Goal: Task Accomplishment & Management: Use online tool/utility

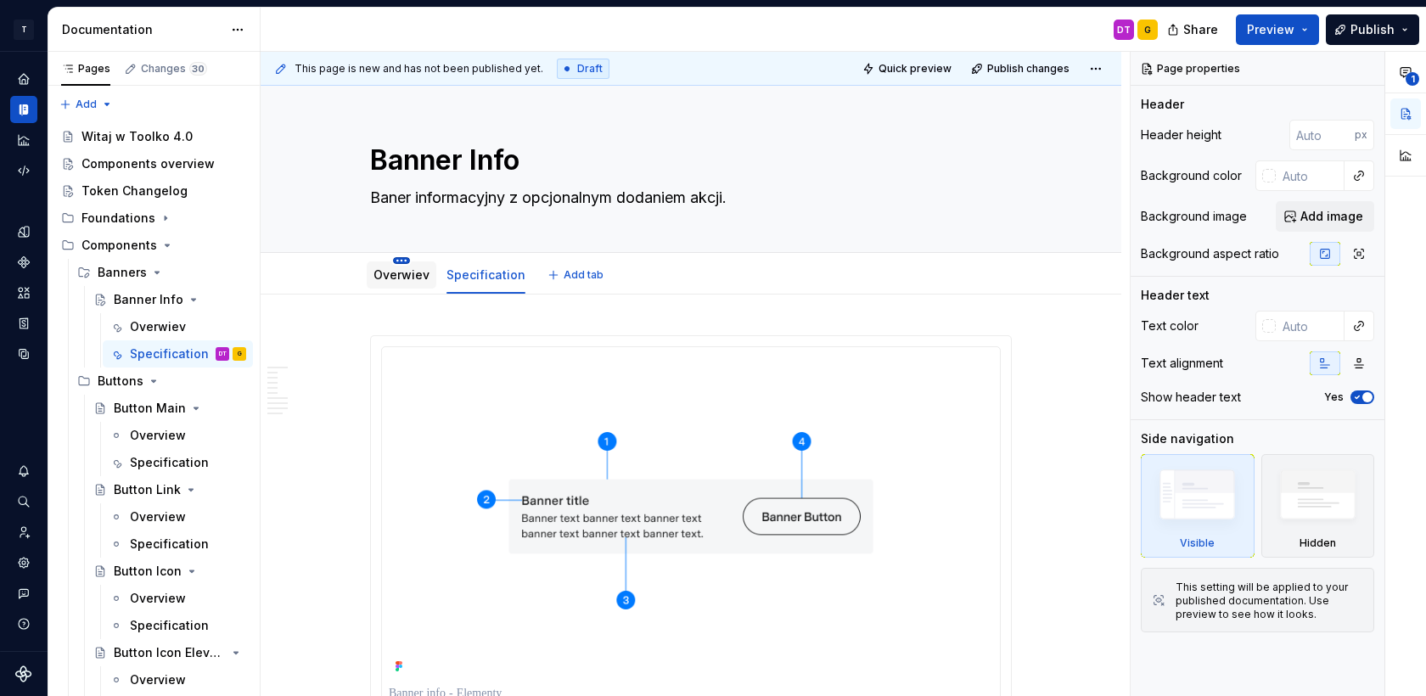
click at [403, 259] on html "T Toolko 4.0 DT Design system data Documentation DT G Share Preview Publish Pag…" at bounding box center [713, 348] width 1426 height 696
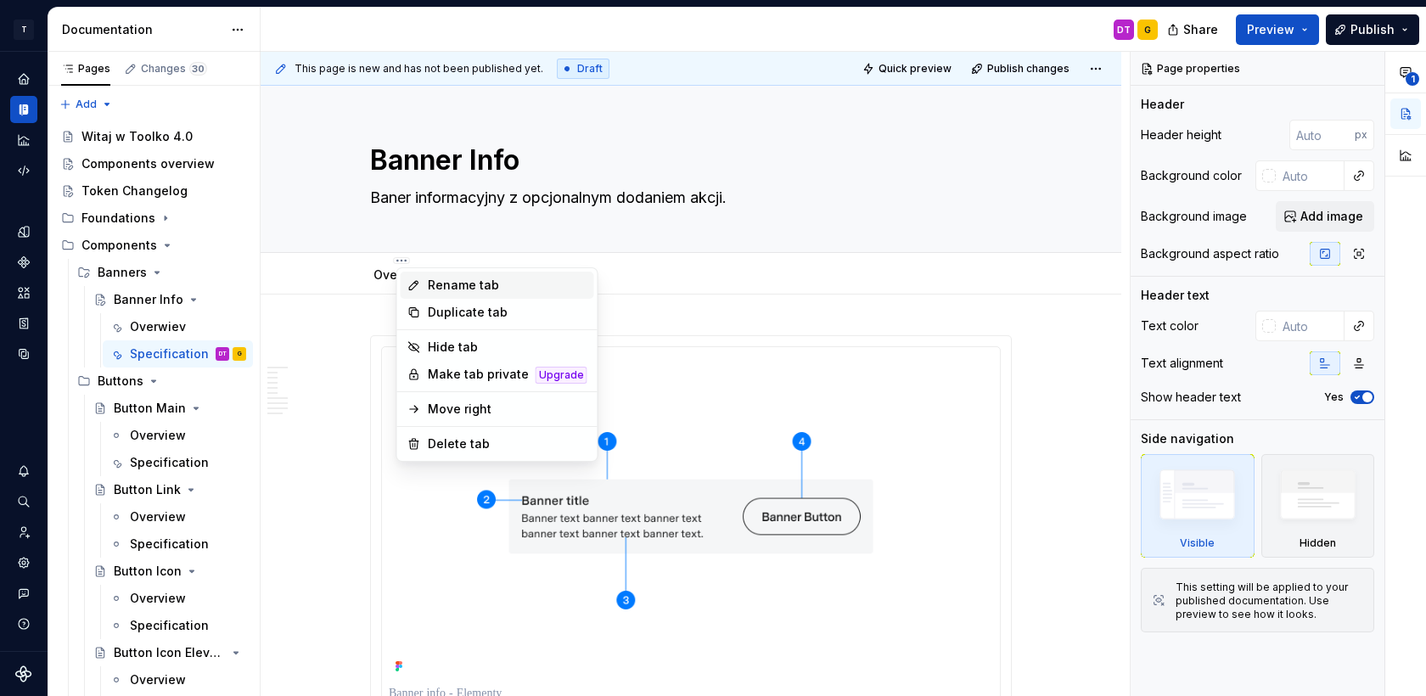
type textarea "*"
click at [434, 281] on div "Rename tab" at bounding box center [508, 285] width 160 height 17
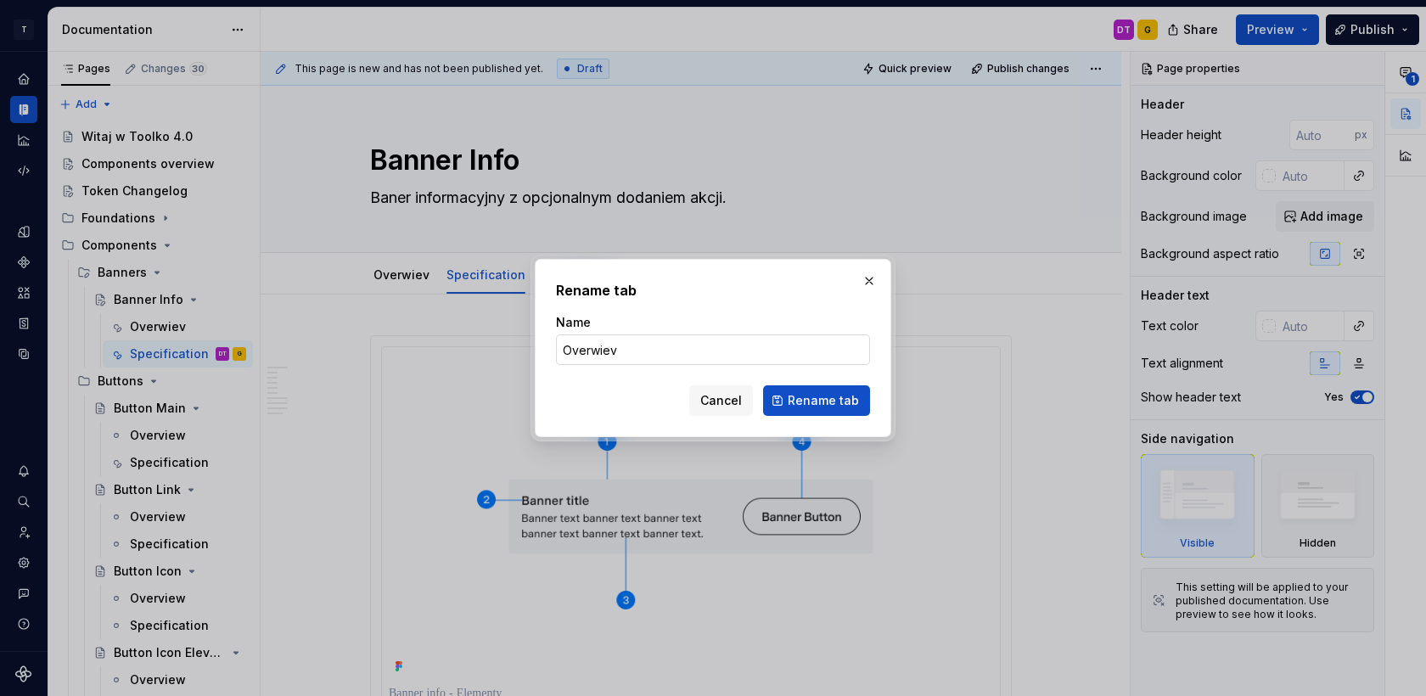
click at [597, 350] on input "Overwiev" at bounding box center [713, 349] width 314 height 31
type input "Overview"
click at [804, 395] on span "Rename tab" at bounding box center [822, 400] width 71 height 17
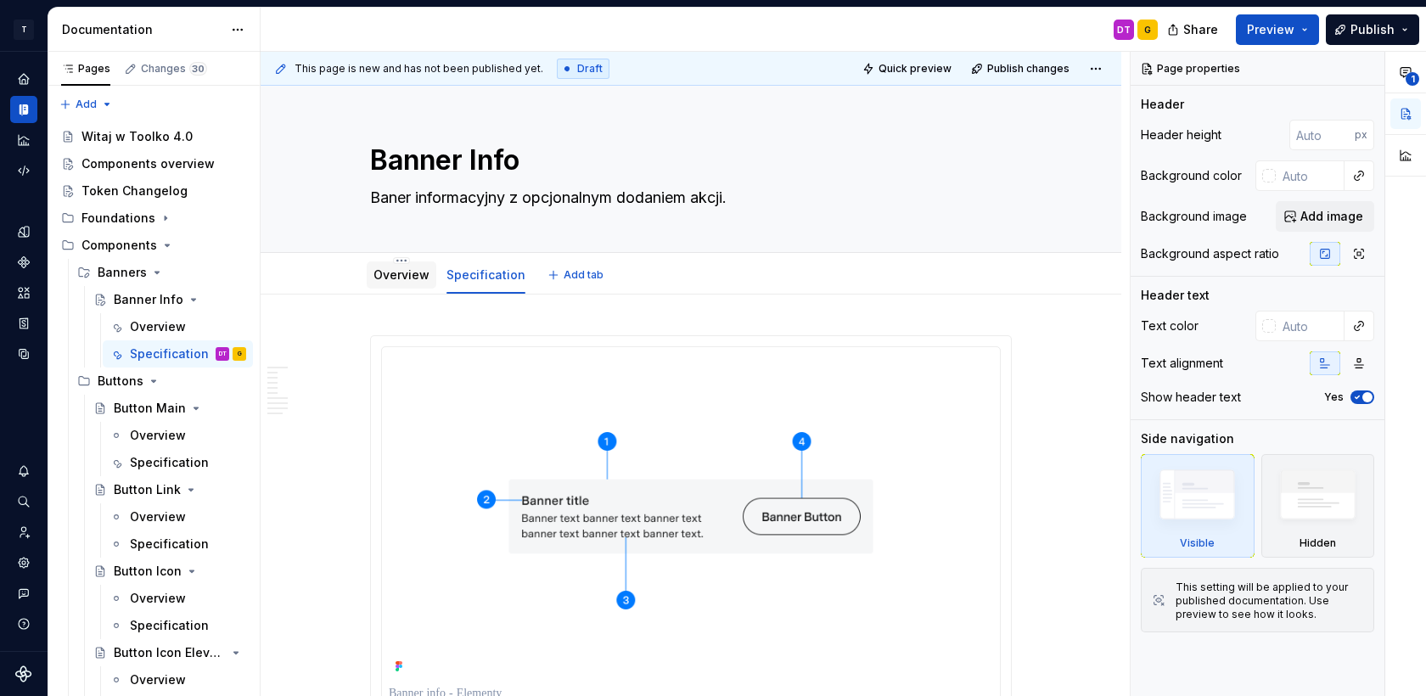
click at [380, 270] on link "Overview" at bounding box center [401, 274] width 56 height 14
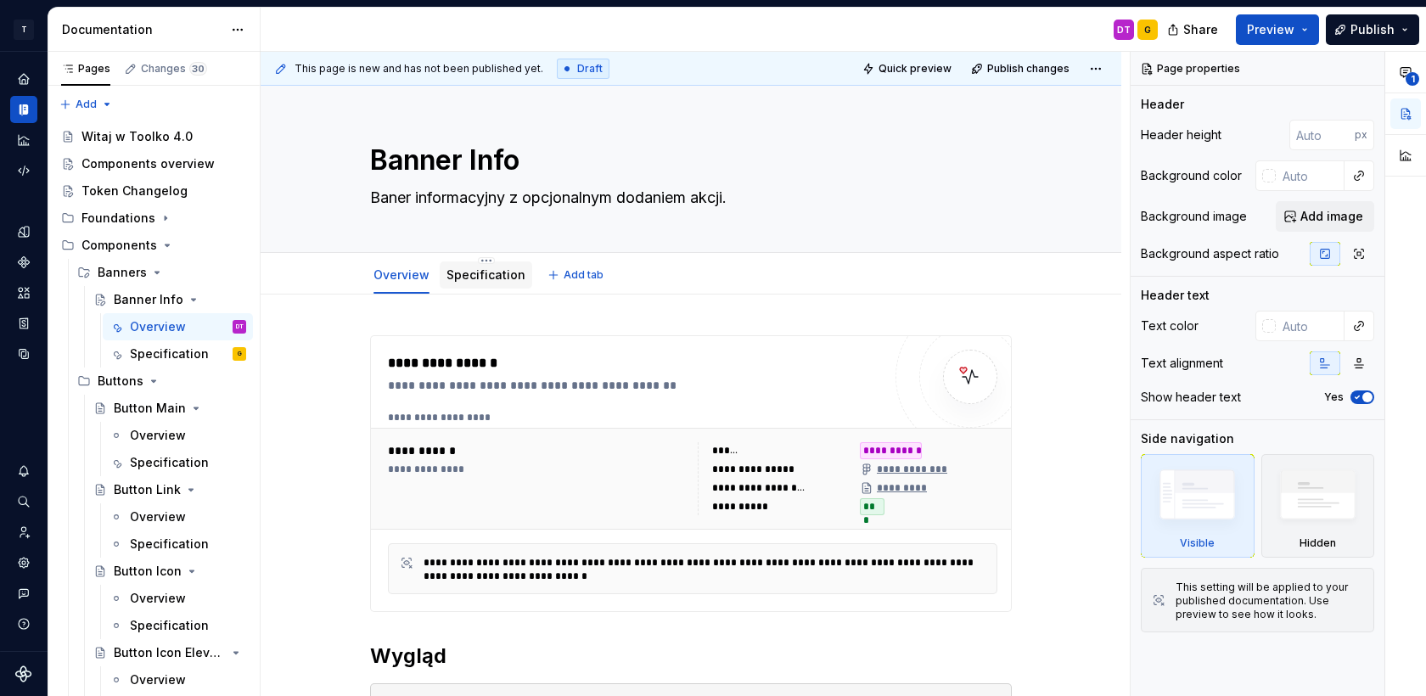
click at [479, 283] on div "Specification" at bounding box center [485, 274] width 79 height 17
click at [468, 277] on link "Specification" at bounding box center [485, 274] width 79 height 14
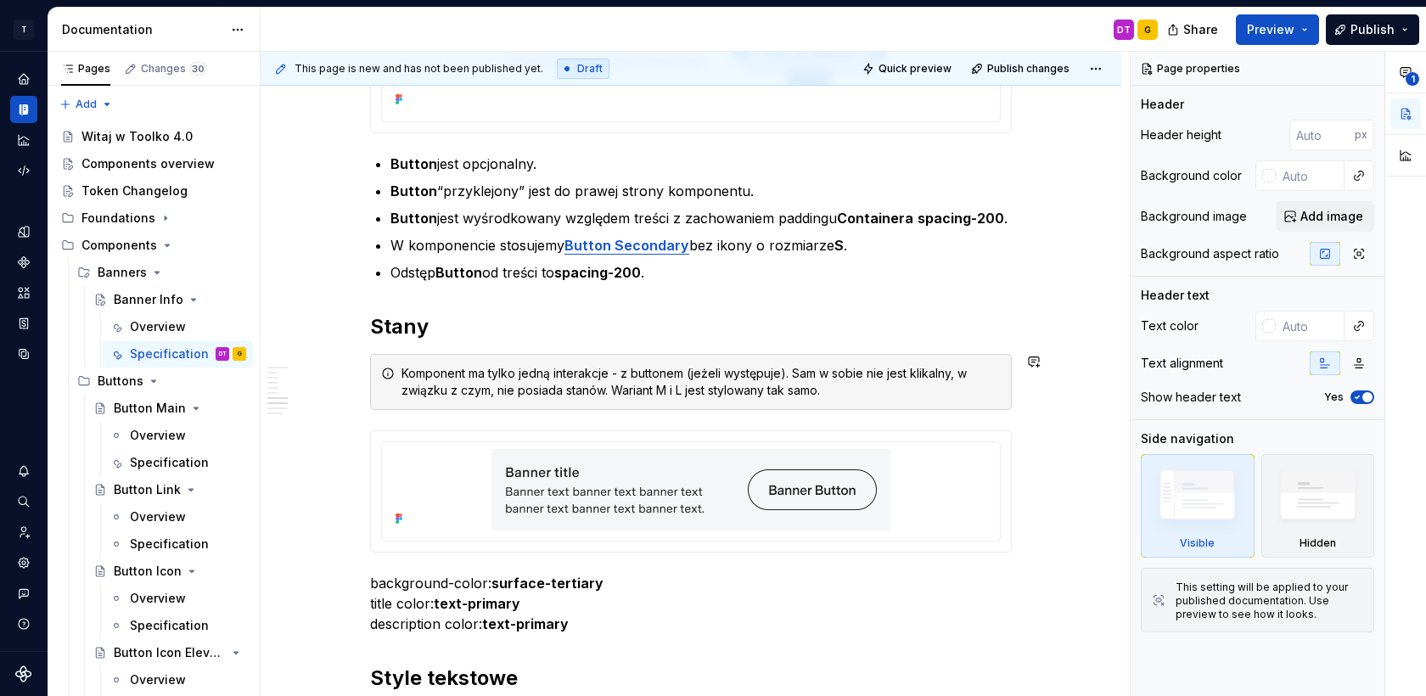
scroll to position [3029, 0]
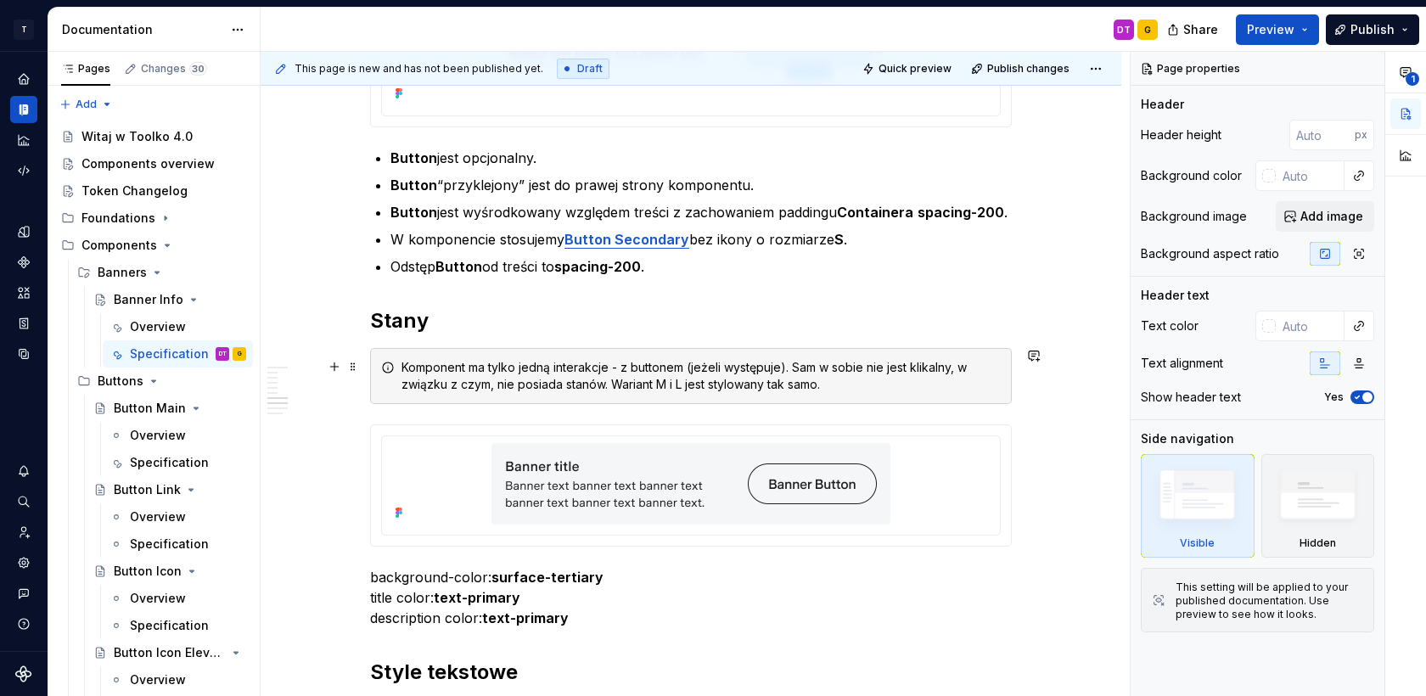
click at [607, 367] on div "Komponent ma tylko jedną interakcje - z buttonem (jeżeli występuje). Sam w sobi…" at bounding box center [700, 376] width 599 height 34
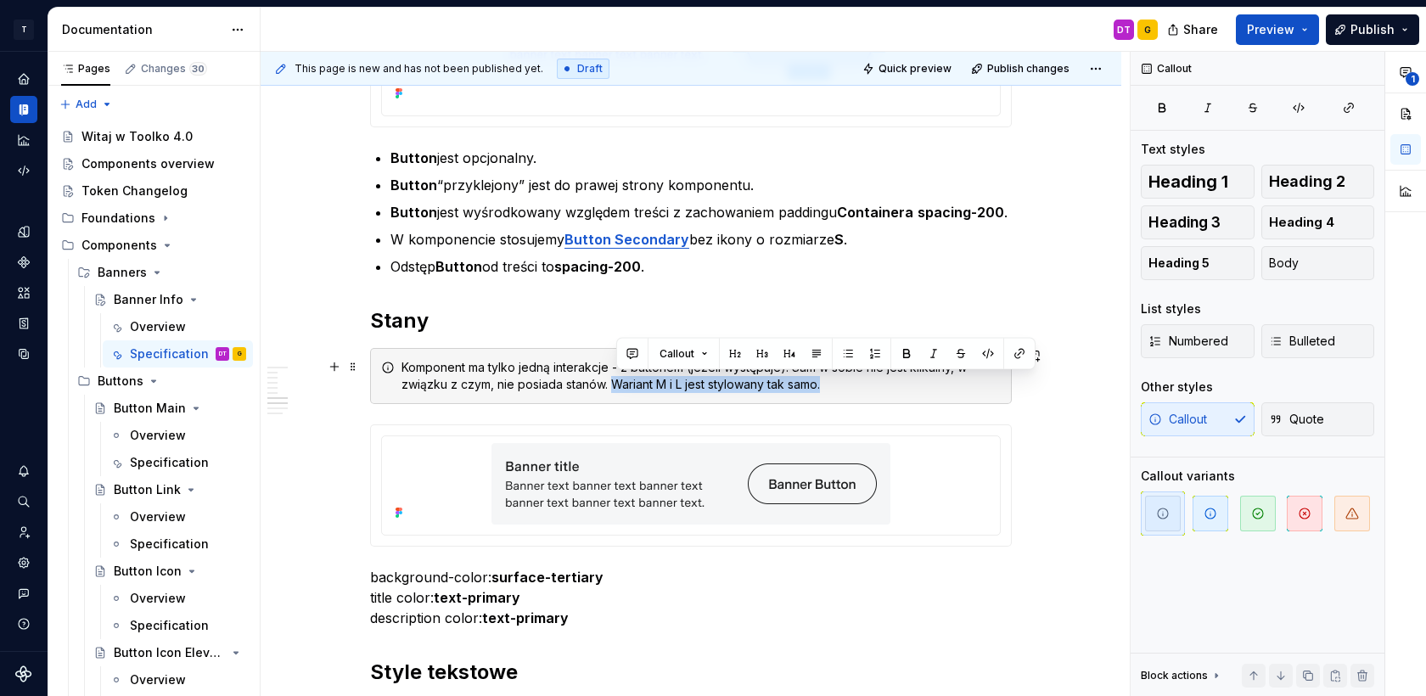
drag, startPoint x: 618, startPoint y: 384, endPoint x: 838, endPoint y: 385, distance: 219.8
click at [838, 385] on div "Komponent ma tylko jedną interakcje - z buttonem (jeżeli występuje). Sam w sobi…" at bounding box center [700, 376] width 599 height 34
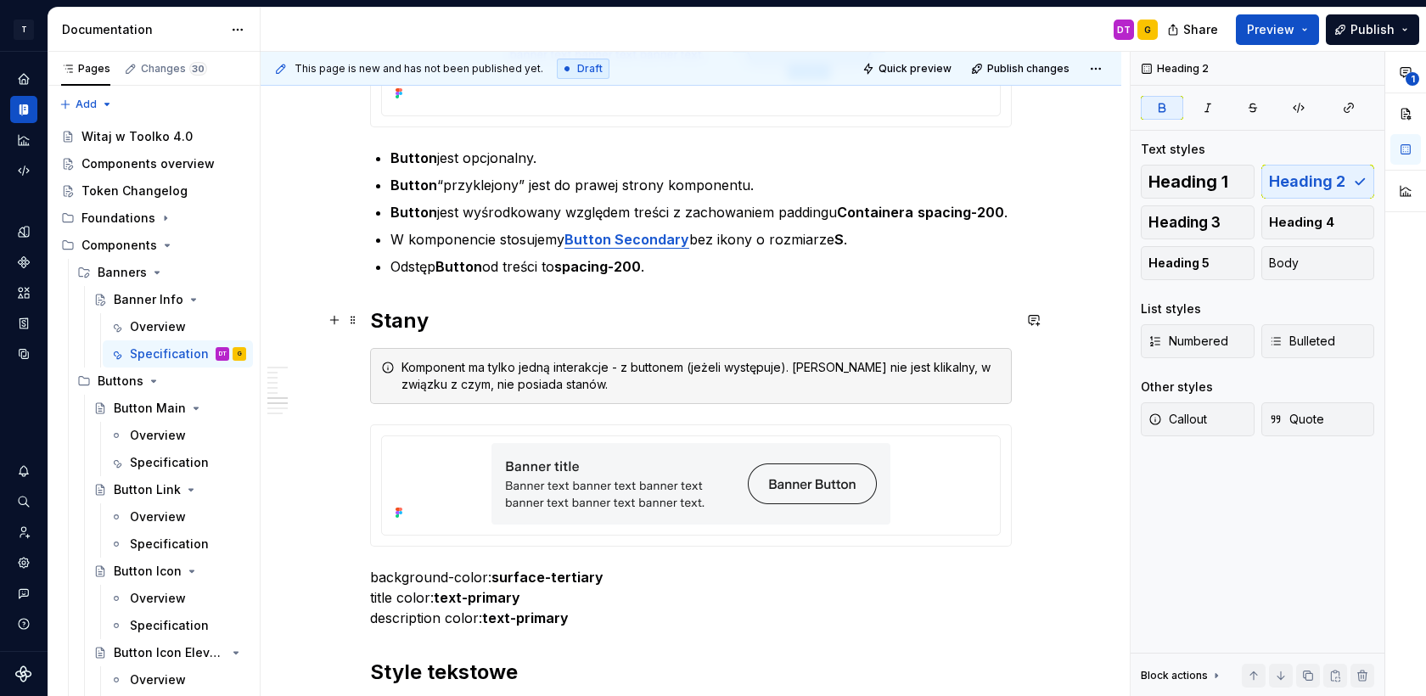
click at [768, 307] on h2 "Stany" at bounding box center [690, 320] width 641 height 27
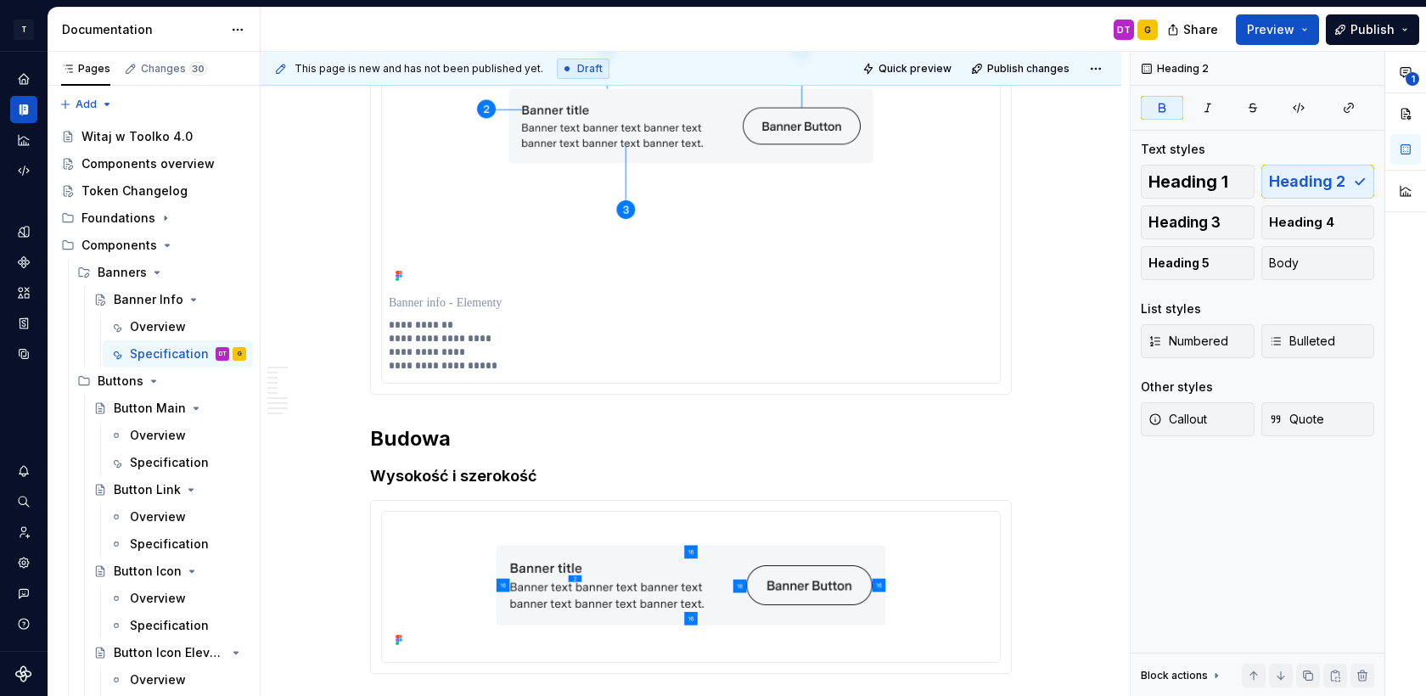
scroll to position [0, 0]
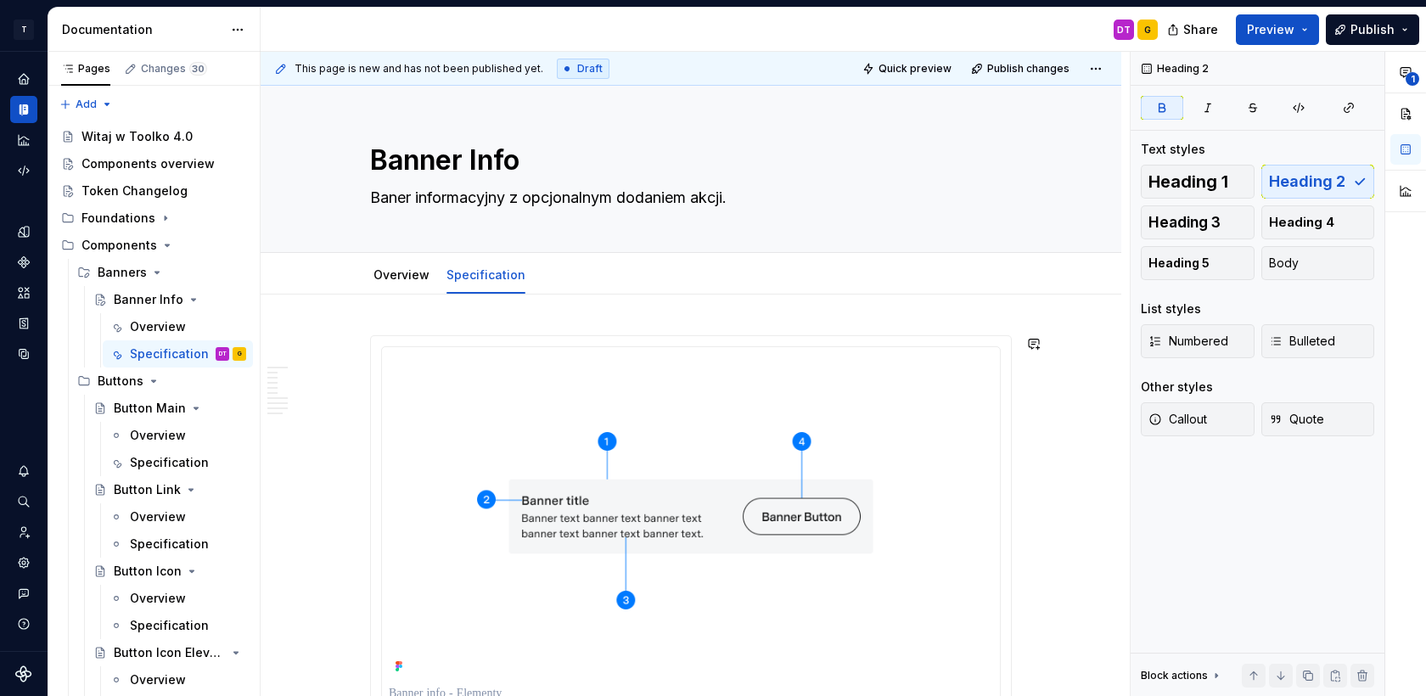
type textarea "*"
